Goal: Task Accomplishment & Management: Use online tool/utility

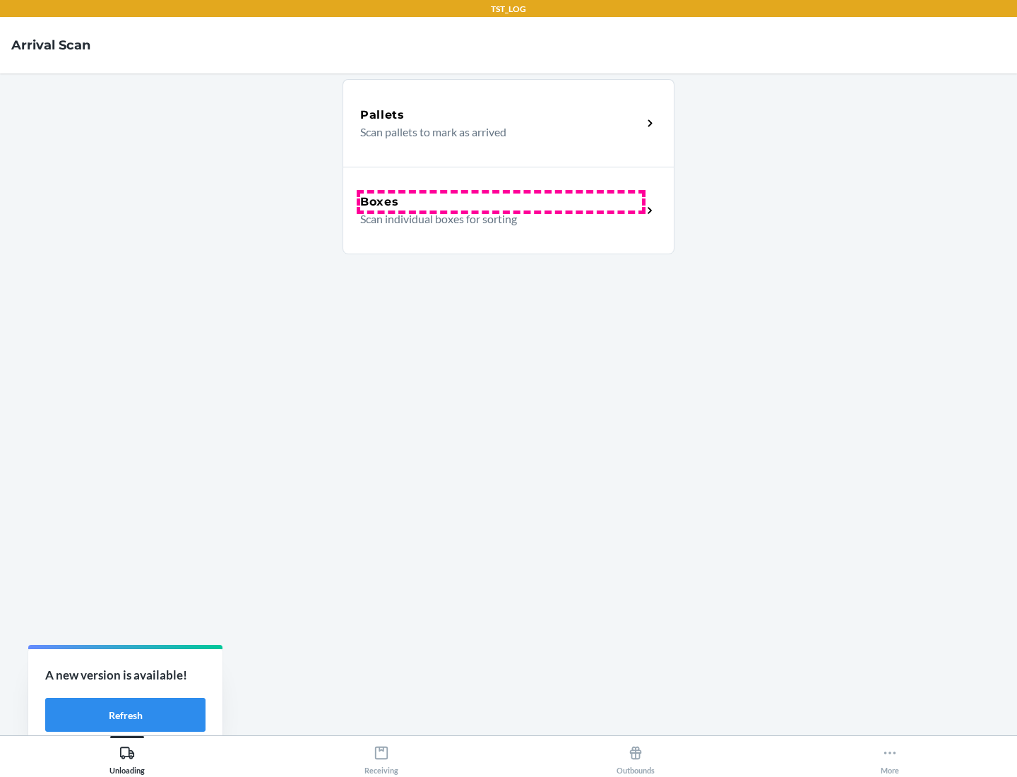
click at [501, 202] on div "Boxes" at bounding box center [501, 201] width 282 height 17
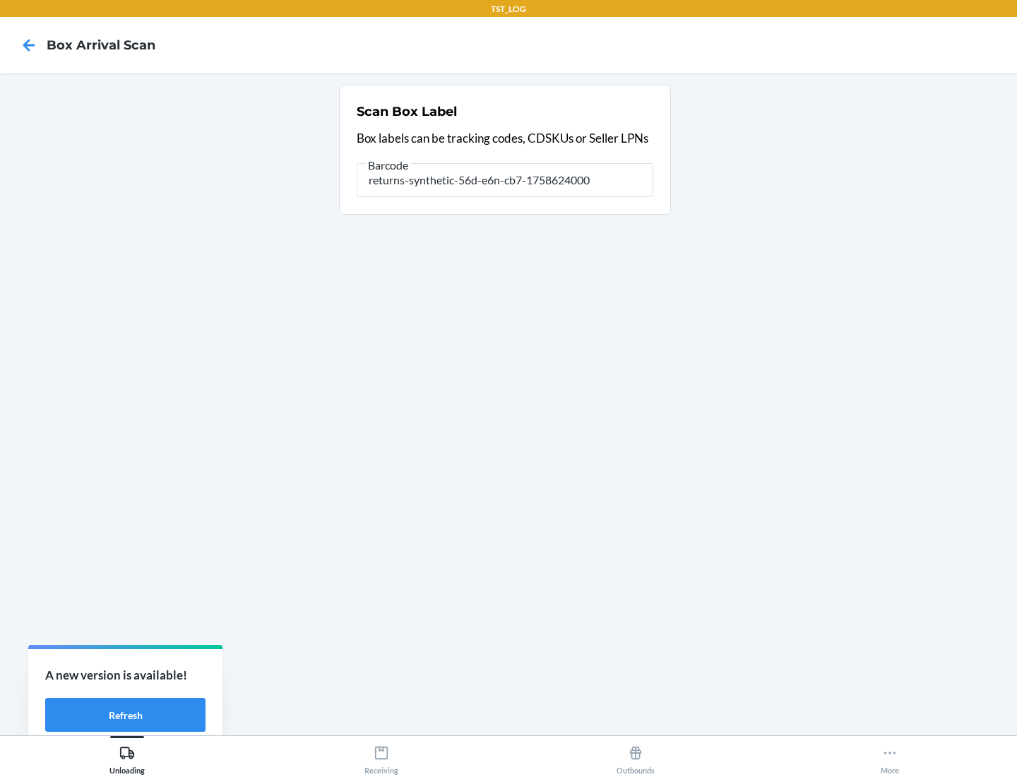
type input "returns-synthetic-56d-e6n-cb7-1758624000"
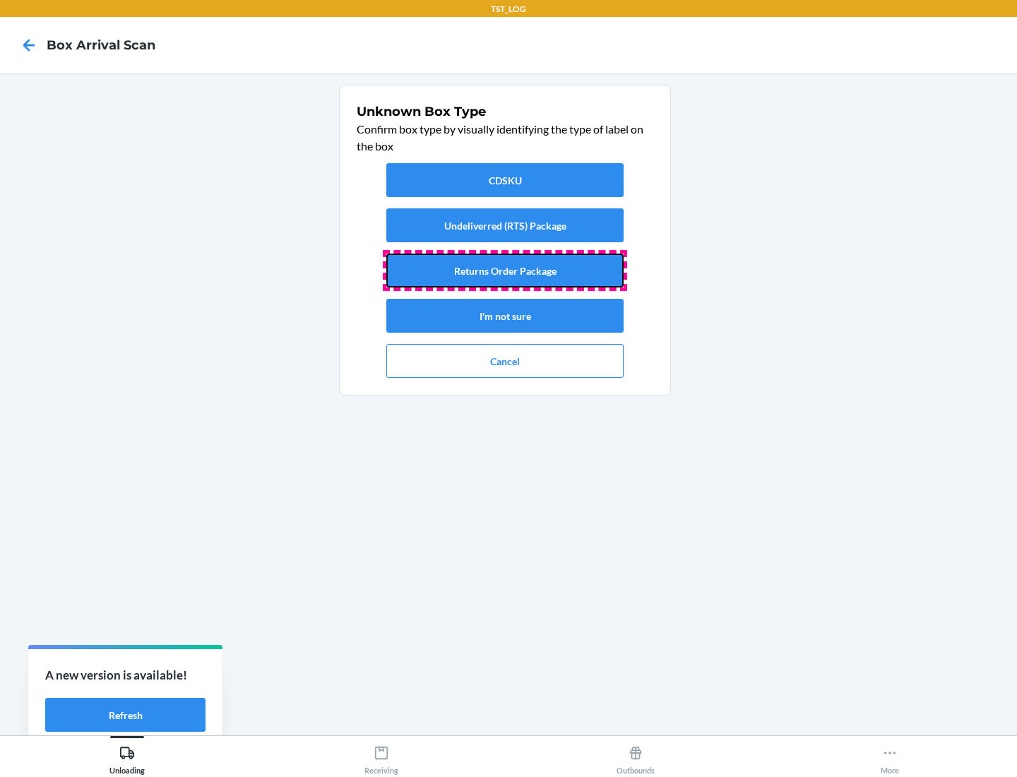
click at [505, 270] on button "Returns Order Package" at bounding box center [504, 270] width 237 height 34
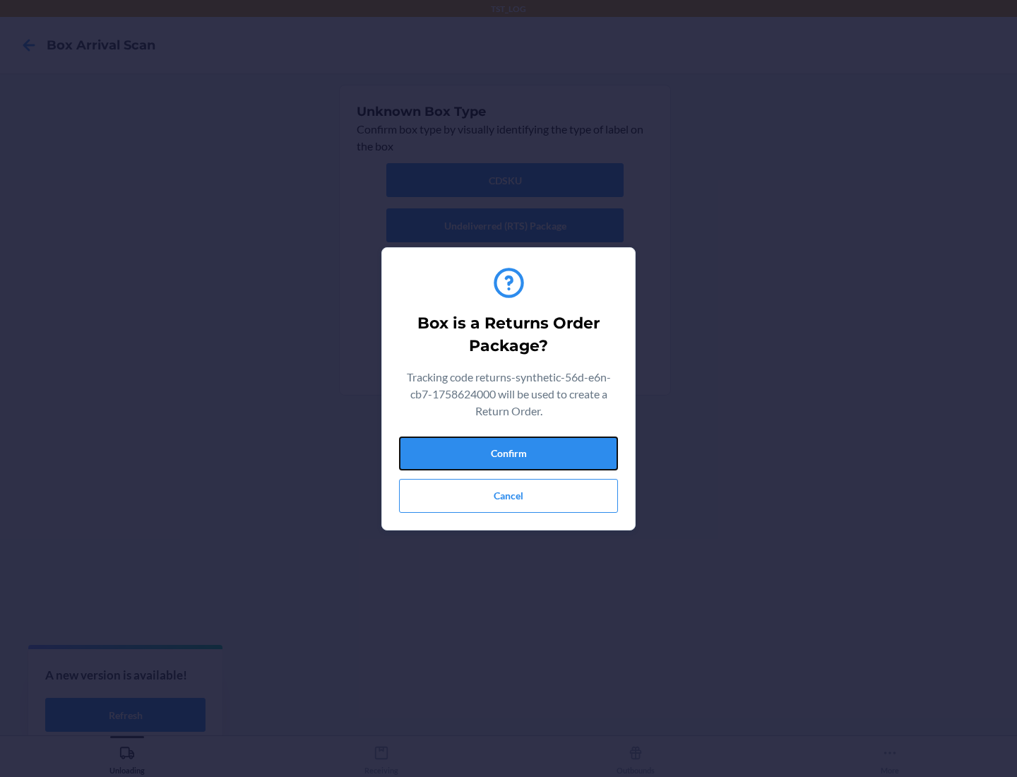
click at [508, 453] on button "Confirm" at bounding box center [508, 453] width 219 height 34
